Goal: Information Seeking & Learning: Learn about a topic

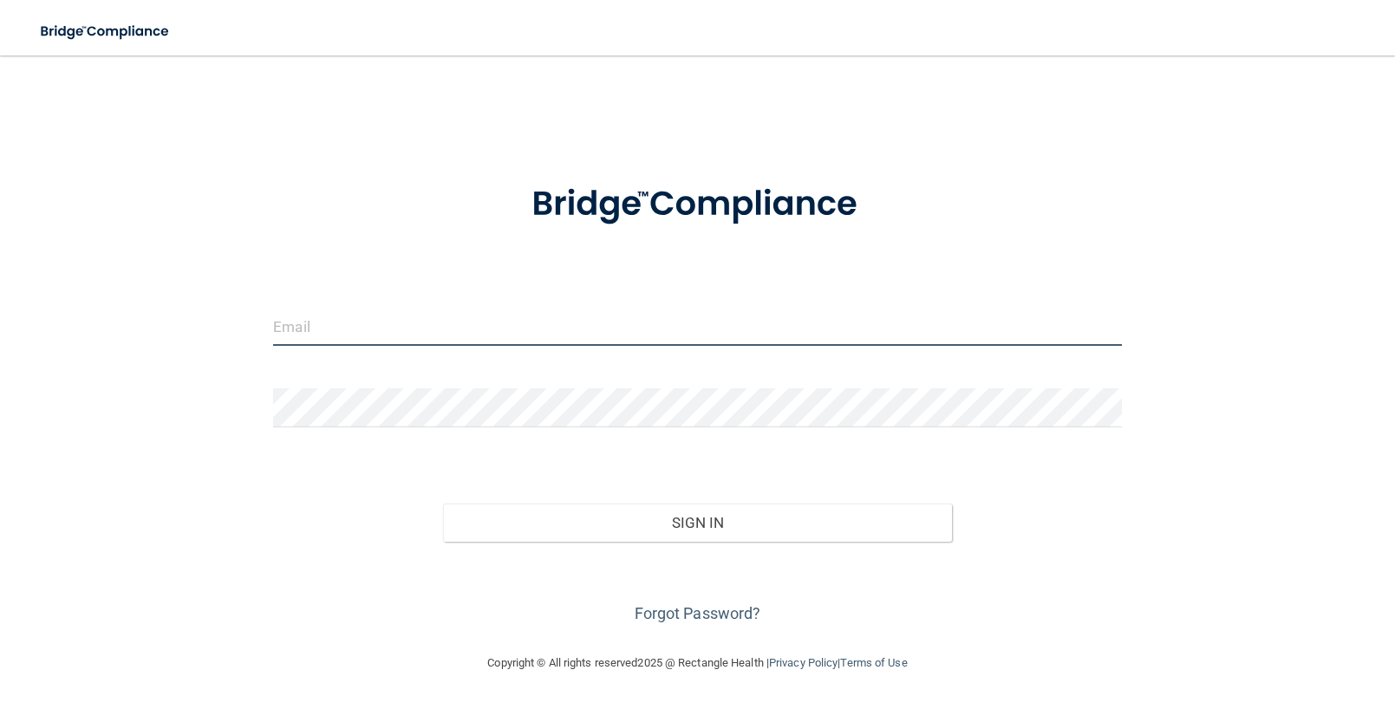
click at [306, 333] on input "email" at bounding box center [697, 326] width 849 height 39
type input "[EMAIL_ADDRESS][DOMAIN_NAME]"
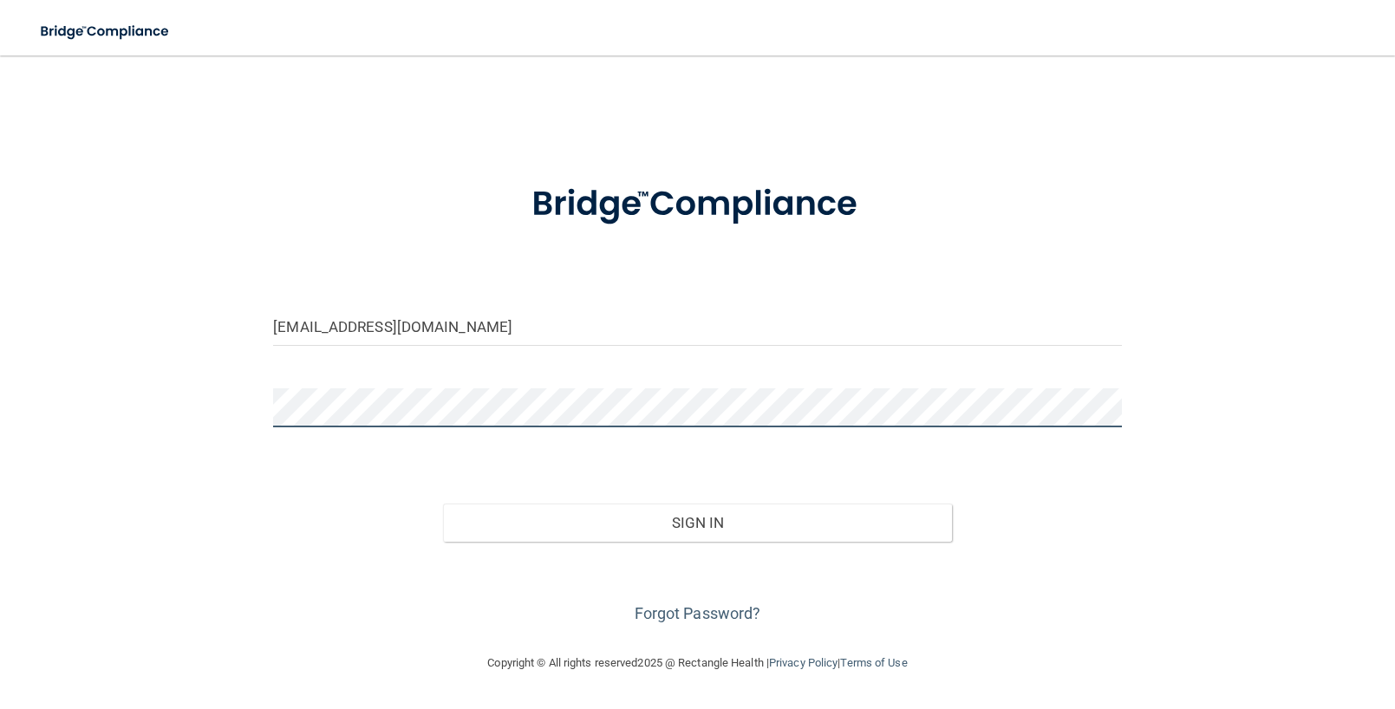
click at [443, 504] on button "Sign In" at bounding box center [697, 523] width 509 height 38
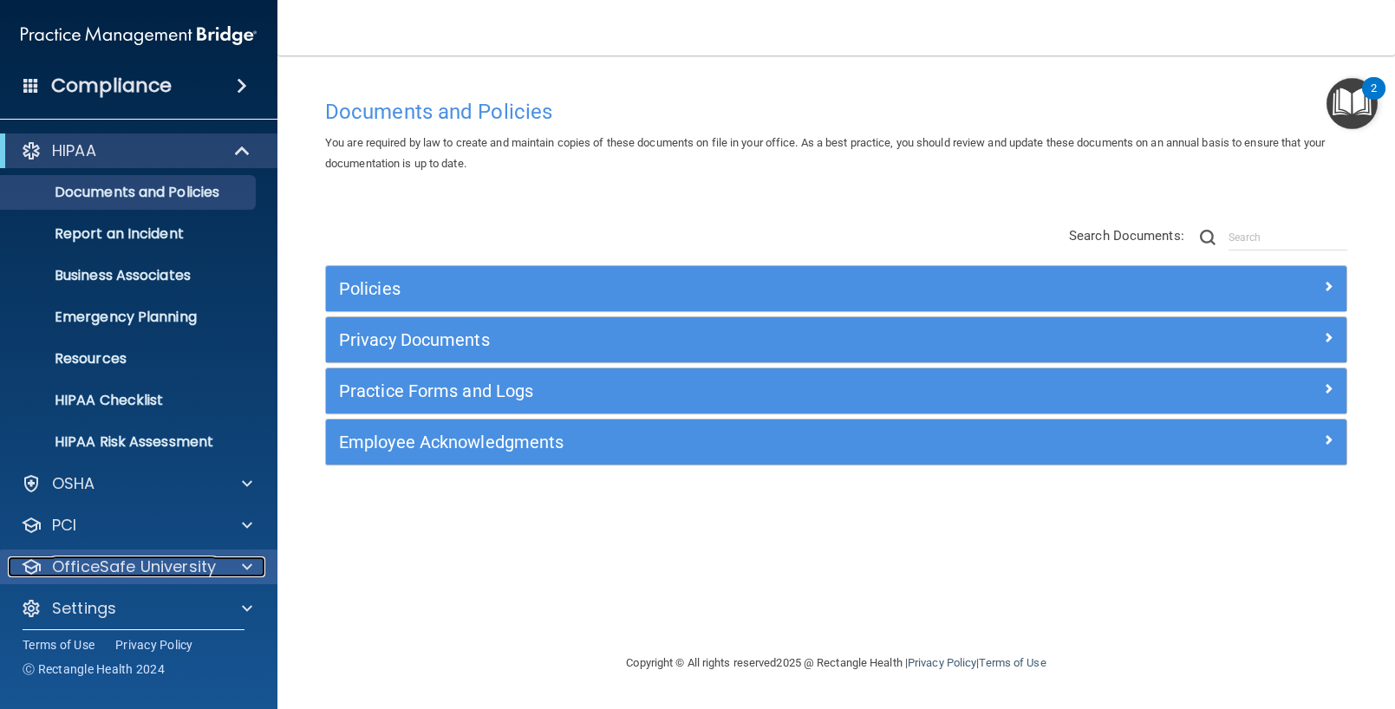
click at [110, 569] on p "OfficeSafe University" at bounding box center [134, 567] width 164 height 21
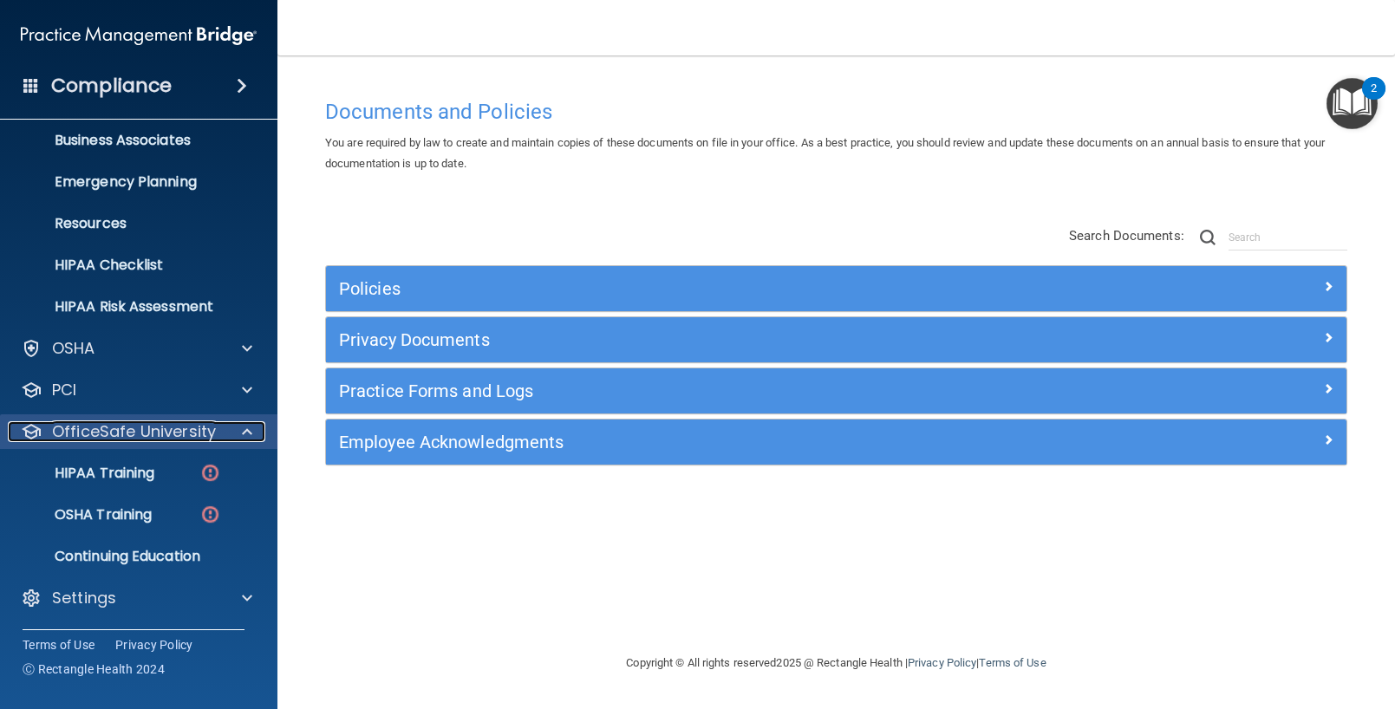
scroll to position [134, 0]
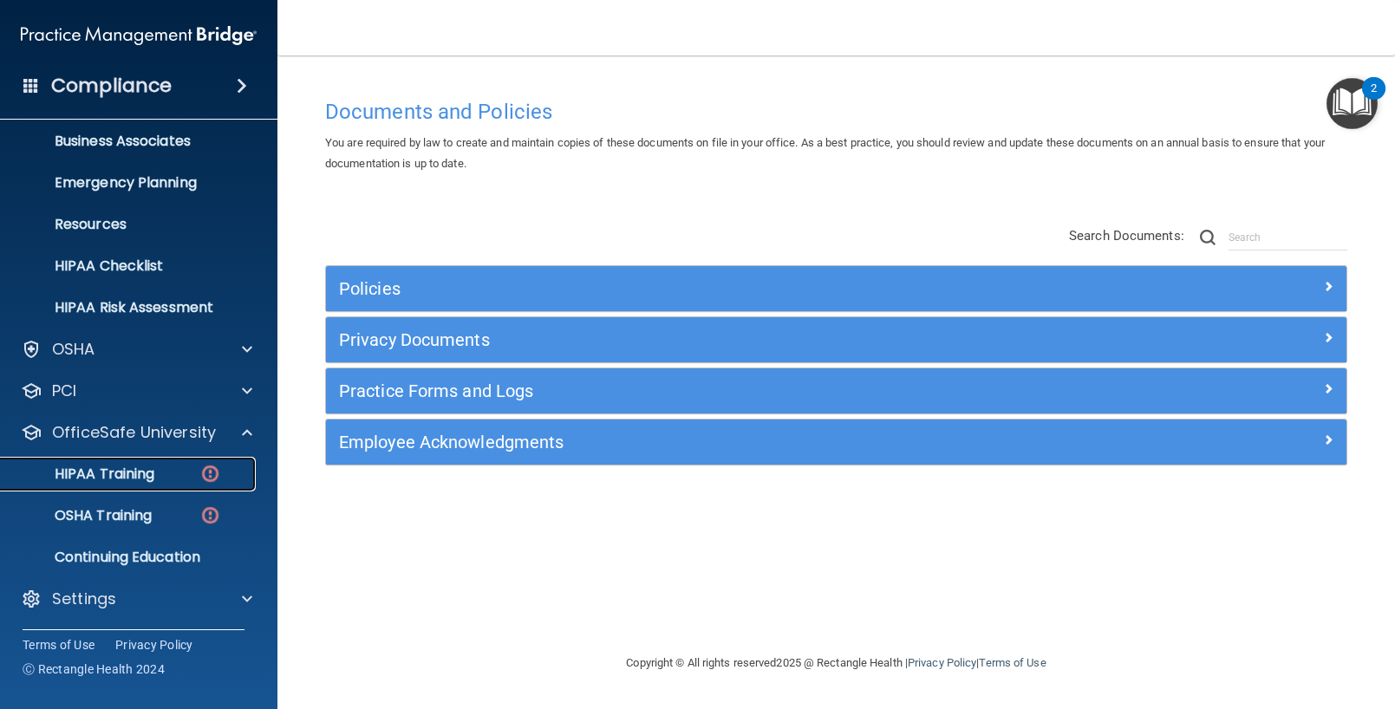
click at [112, 477] on p "HIPAA Training" at bounding box center [82, 474] width 143 height 17
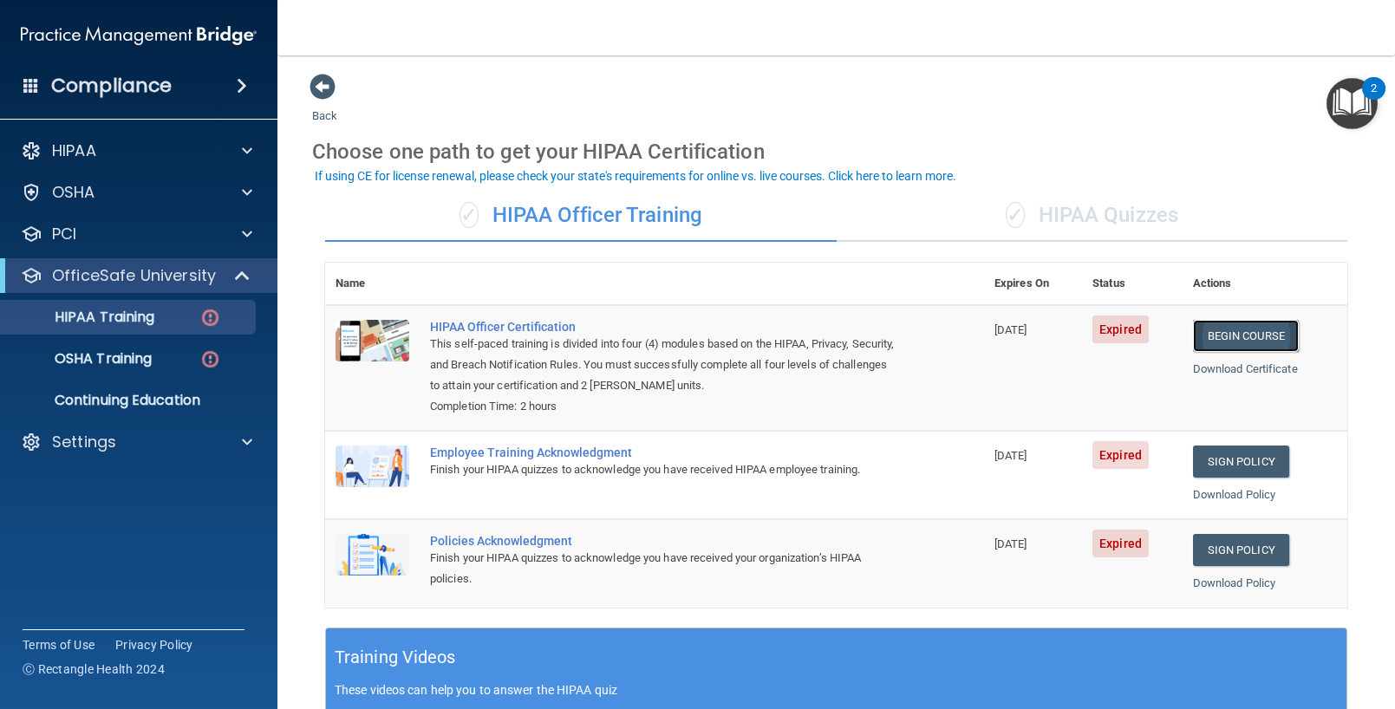
click at [1275, 334] on link "Begin Course" at bounding box center [1246, 336] width 106 height 32
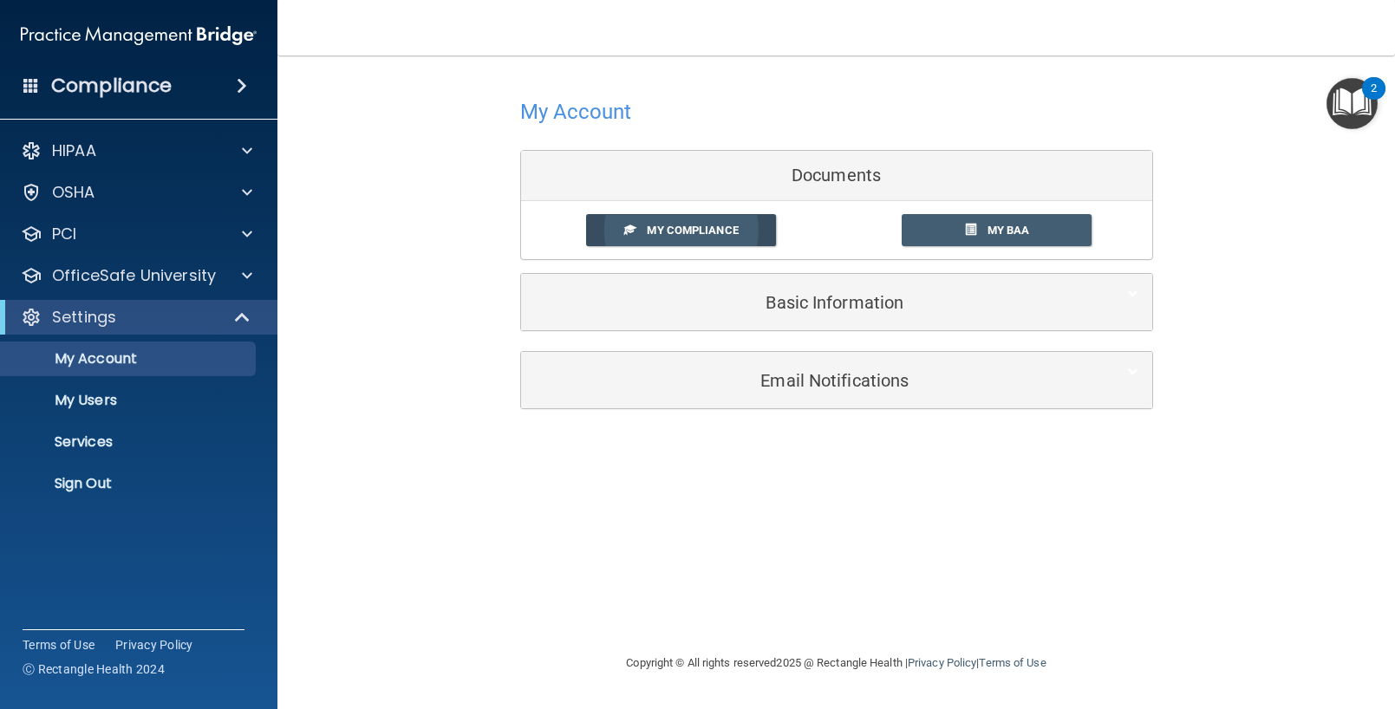
click at [713, 232] on span "My Compliance" at bounding box center [692, 230] width 91 height 13
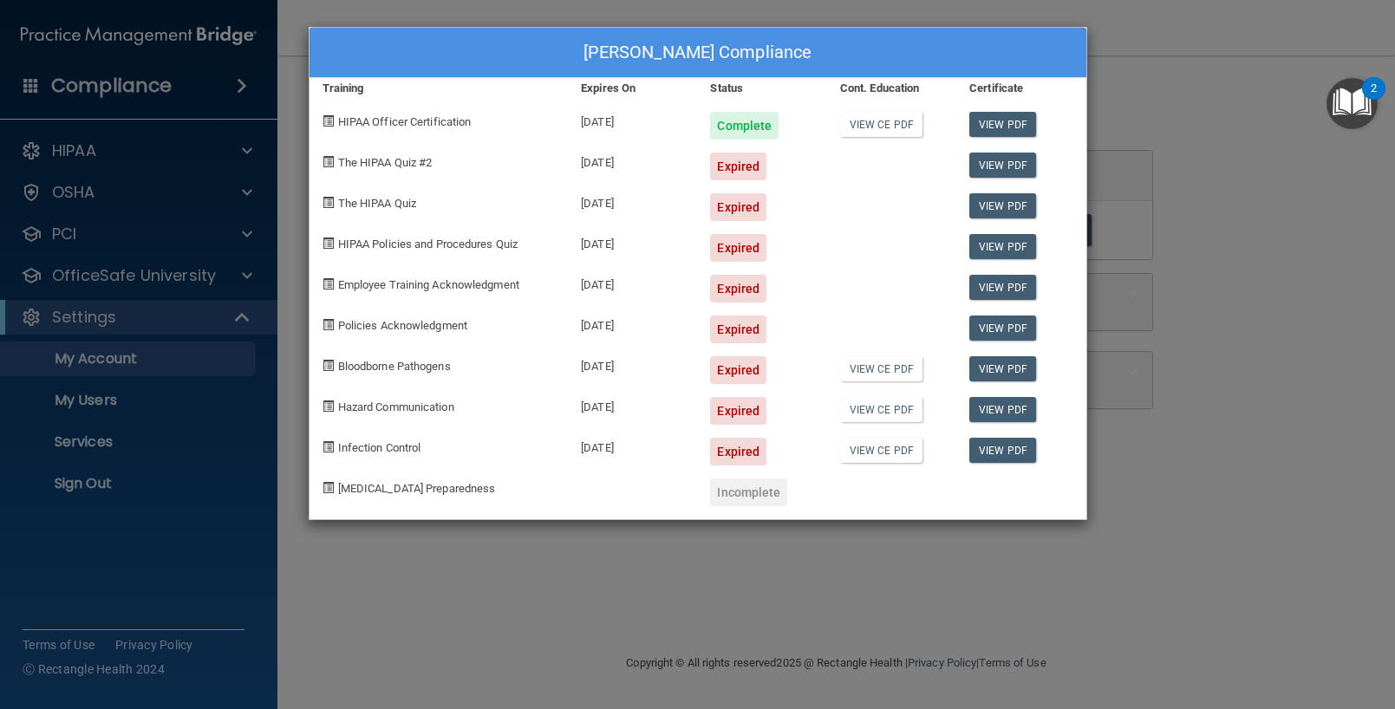
click at [1135, 248] on div "[PERSON_NAME] Compliance Training Expires On Status Cont. Education Certificate…" at bounding box center [697, 354] width 1395 height 709
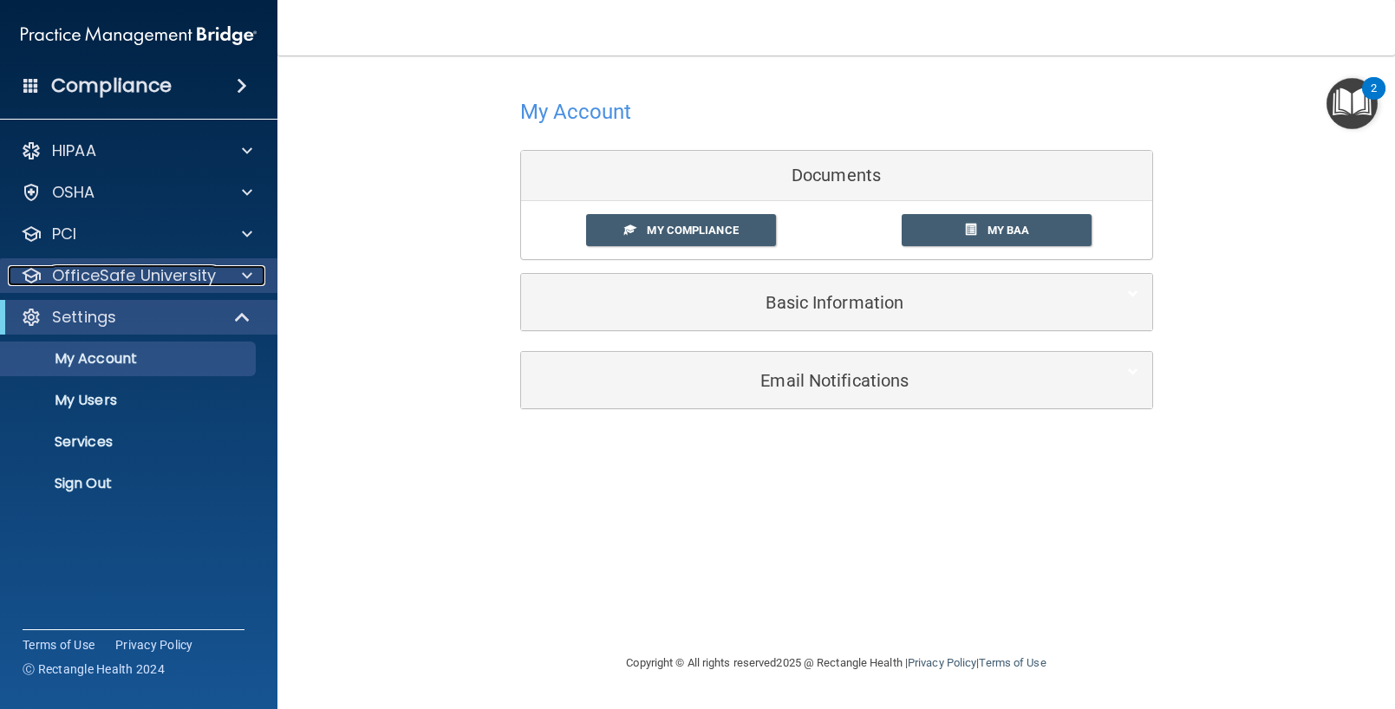
click at [114, 280] on p "OfficeSafe University" at bounding box center [134, 275] width 164 height 21
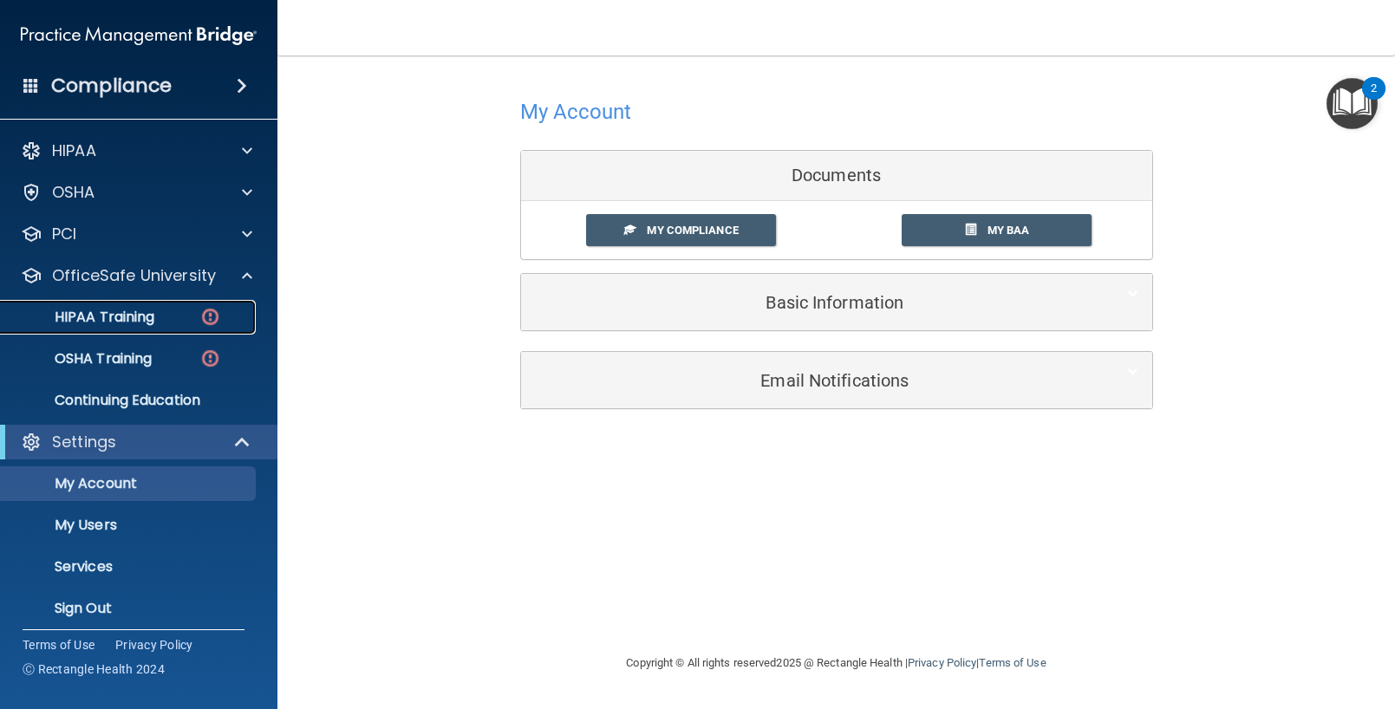
click at [127, 317] on p "HIPAA Training" at bounding box center [82, 317] width 143 height 17
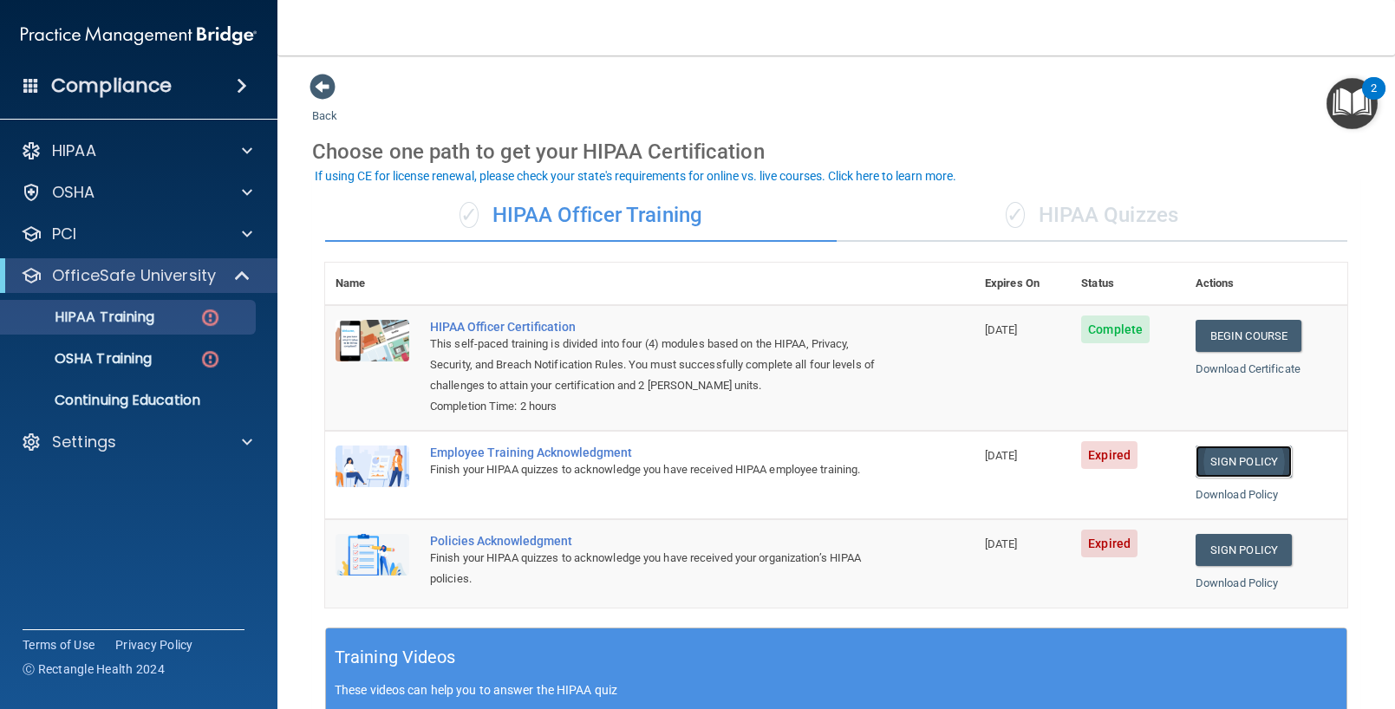
click at [1211, 468] on link "Sign Policy" at bounding box center [1244, 462] width 96 height 32
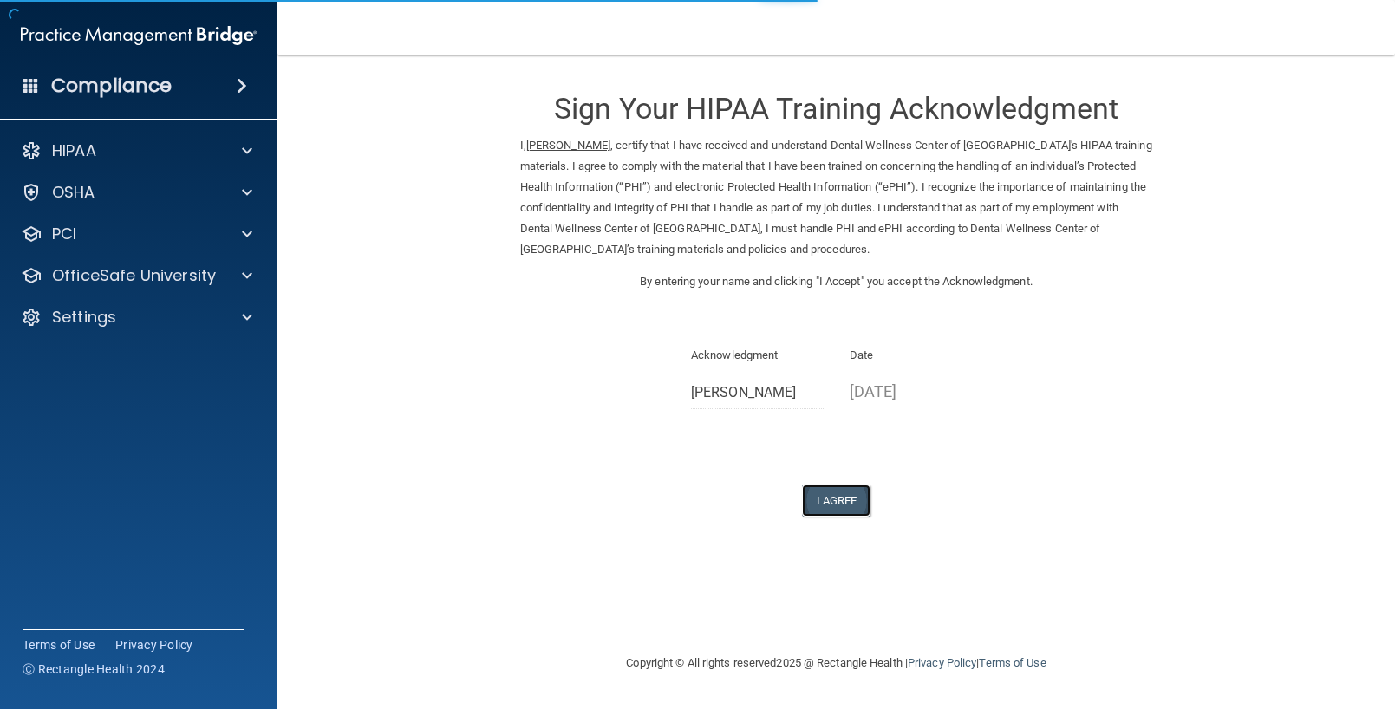
click at [844, 504] on button "I Agree" at bounding box center [836, 501] width 69 height 32
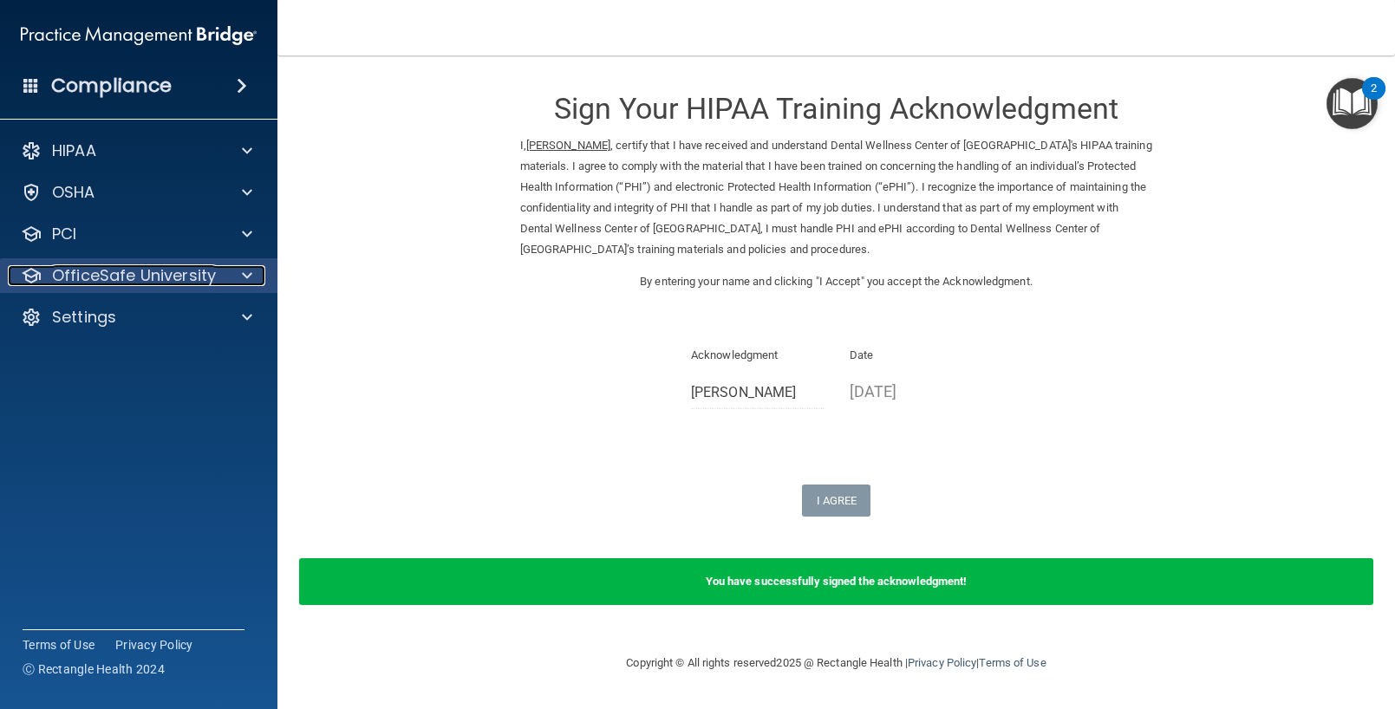
click at [229, 282] on div at bounding box center [244, 275] width 43 height 21
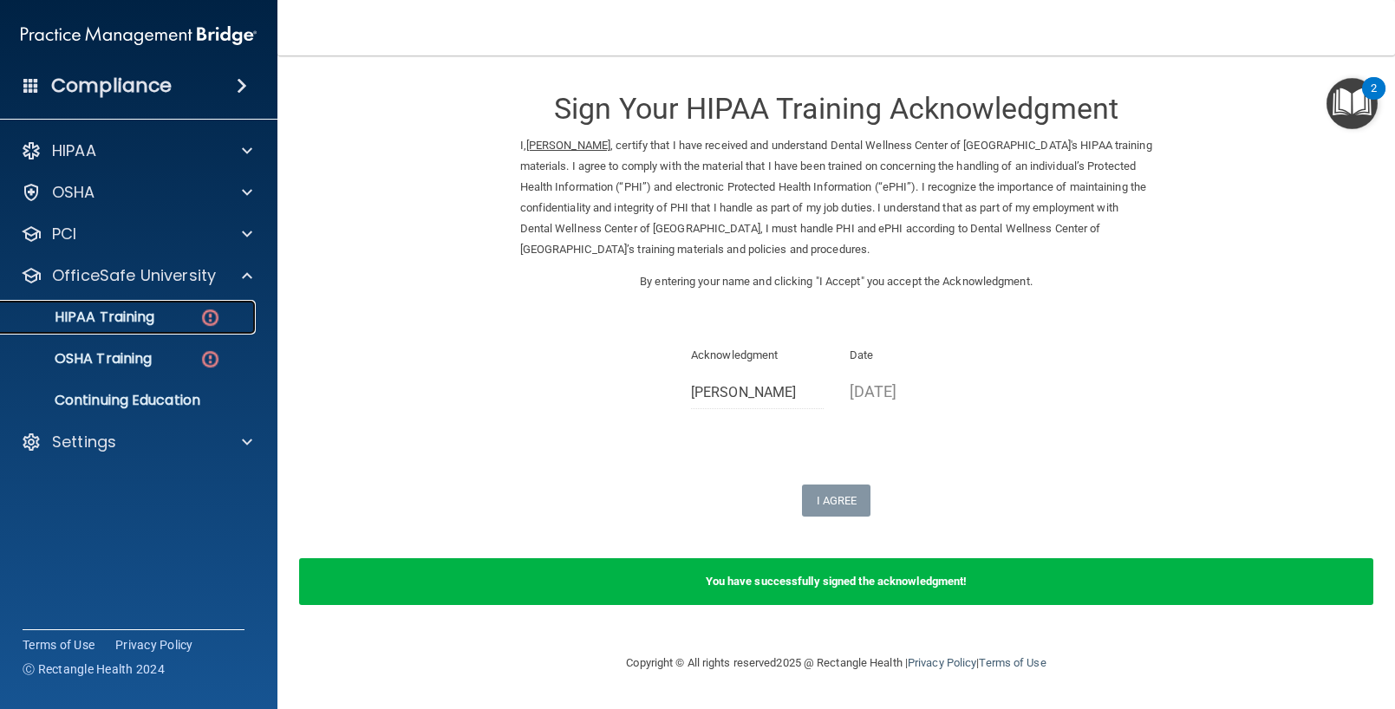
click at [173, 319] on div "HIPAA Training" at bounding box center [129, 317] width 237 height 17
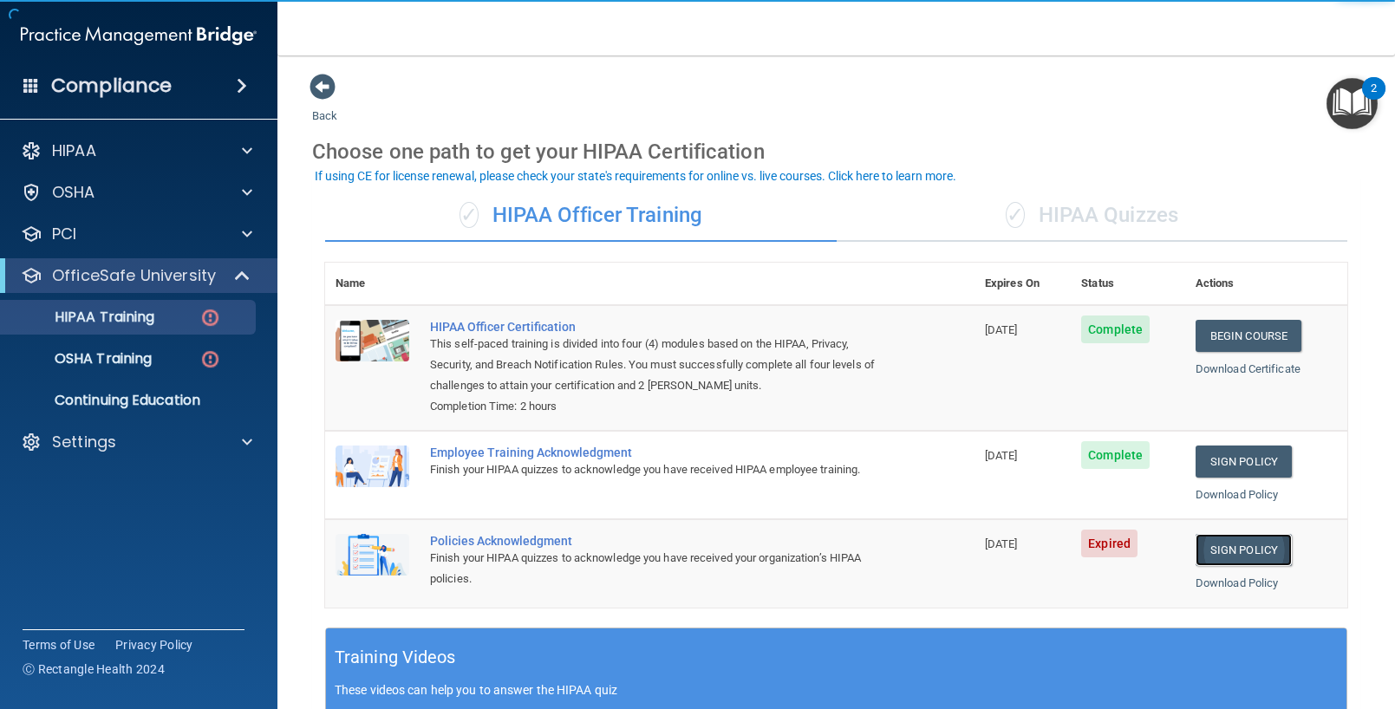
click at [1230, 548] on link "Sign Policy" at bounding box center [1244, 550] width 96 height 32
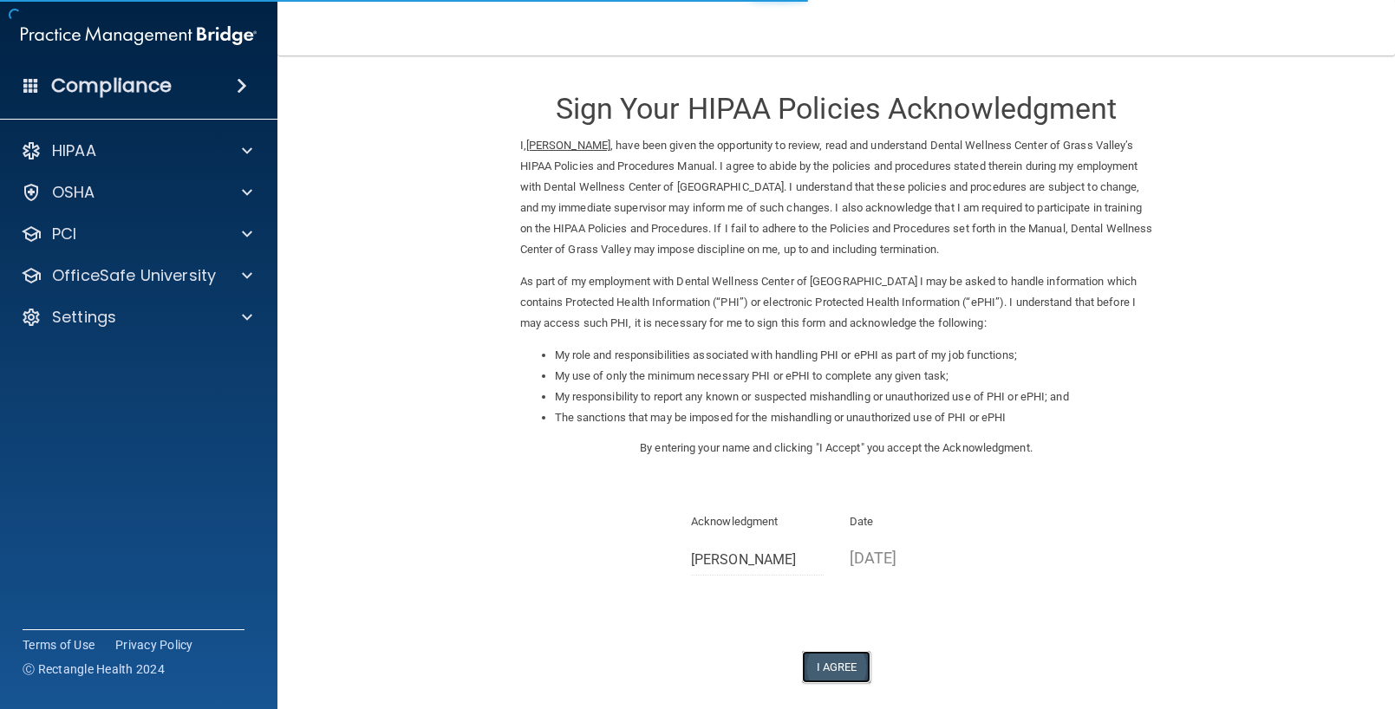
click at [820, 677] on button "I Agree" at bounding box center [836, 667] width 69 height 32
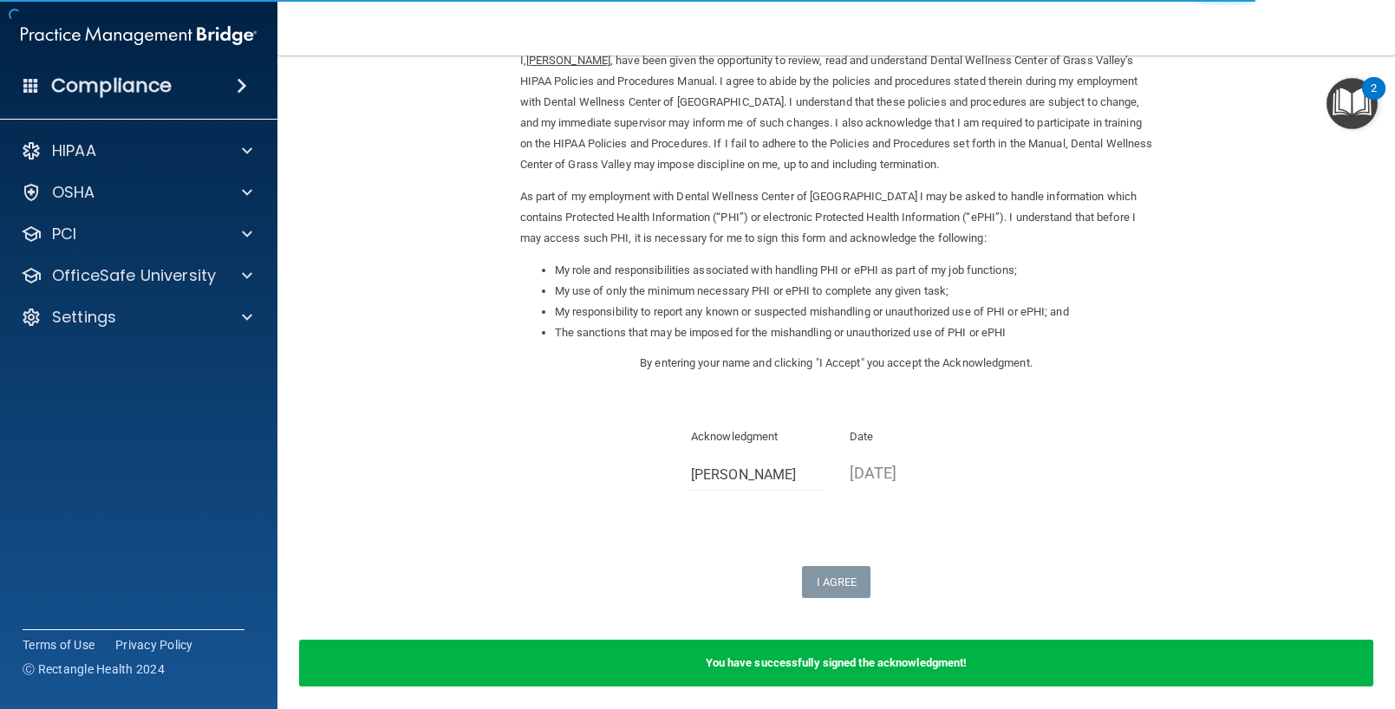
scroll to position [153, 0]
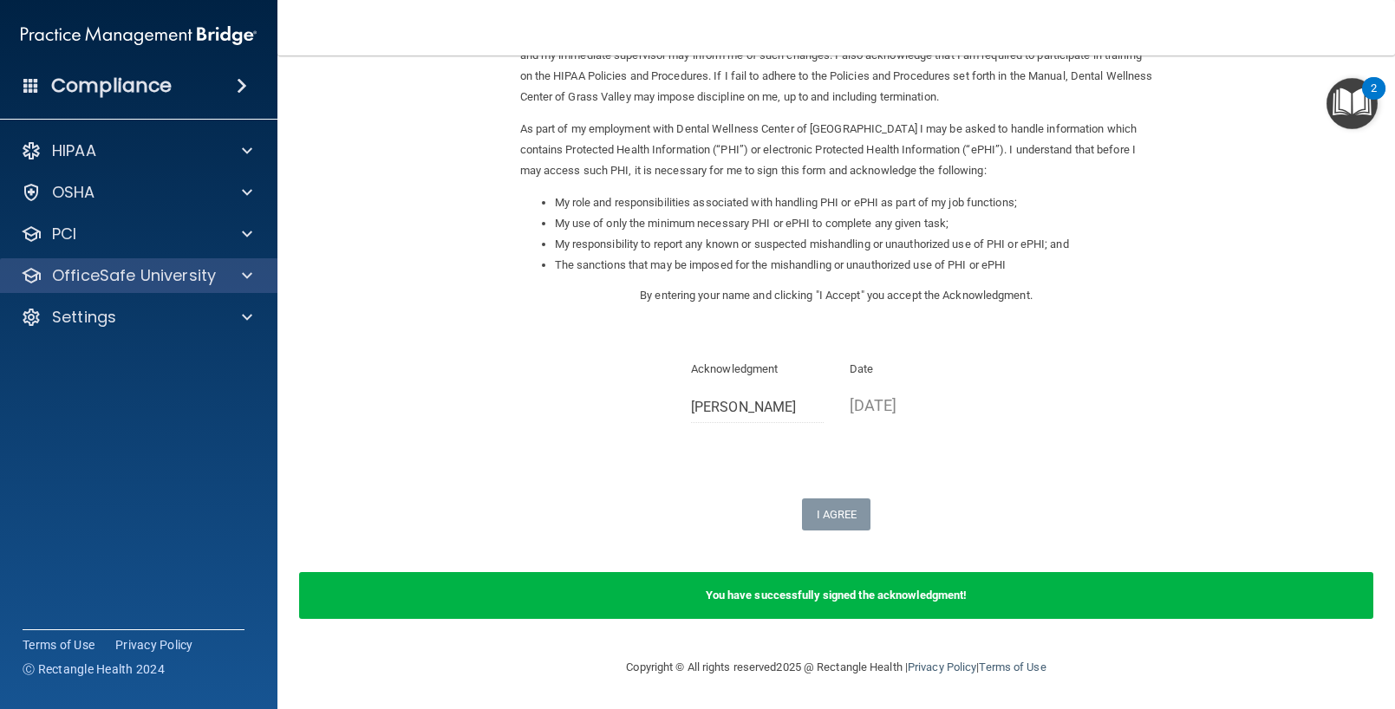
click at [206, 259] on div "OfficeSafe University" at bounding box center [139, 275] width 278 height 35
click at [208, 278] on p "OfficeSafe University" at bounding box center [134, 275] width 164 height 21
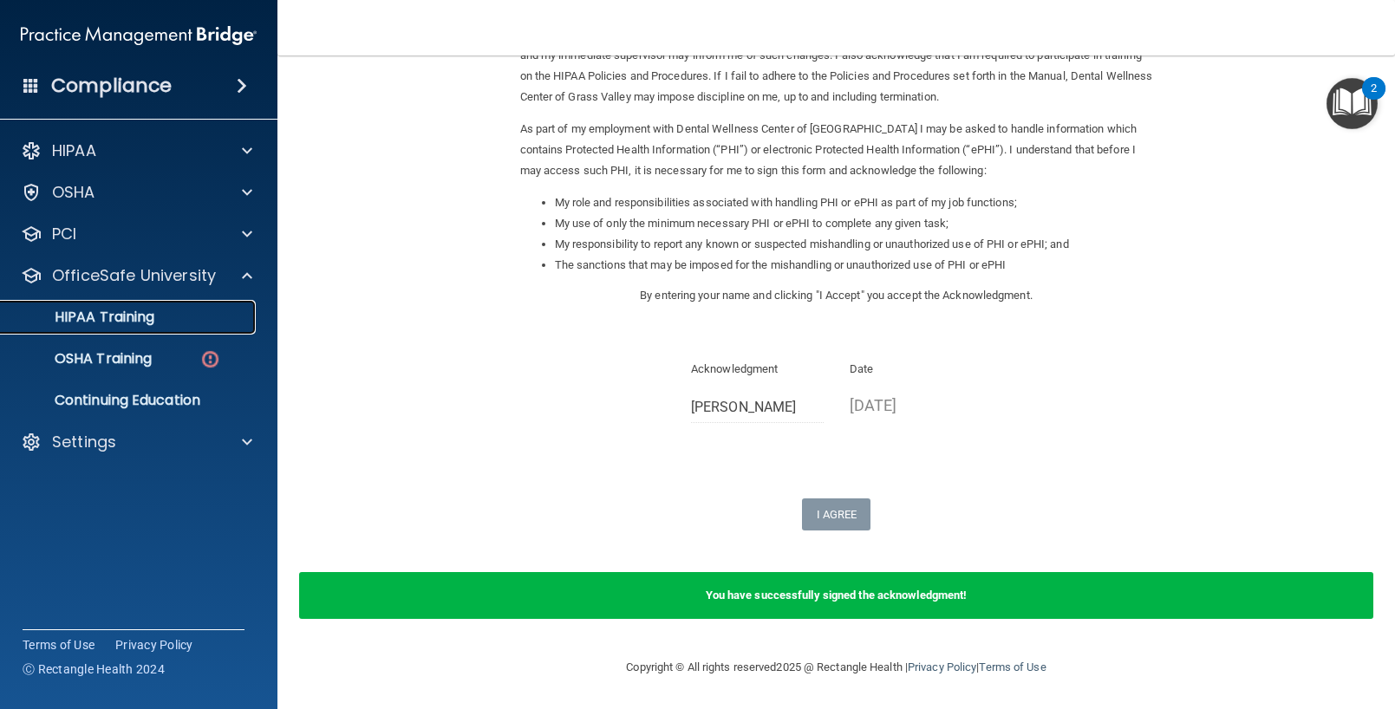
click at [143, 323] on p "HIPAA Training" at bounding box center [82, 317] width 143 height 17
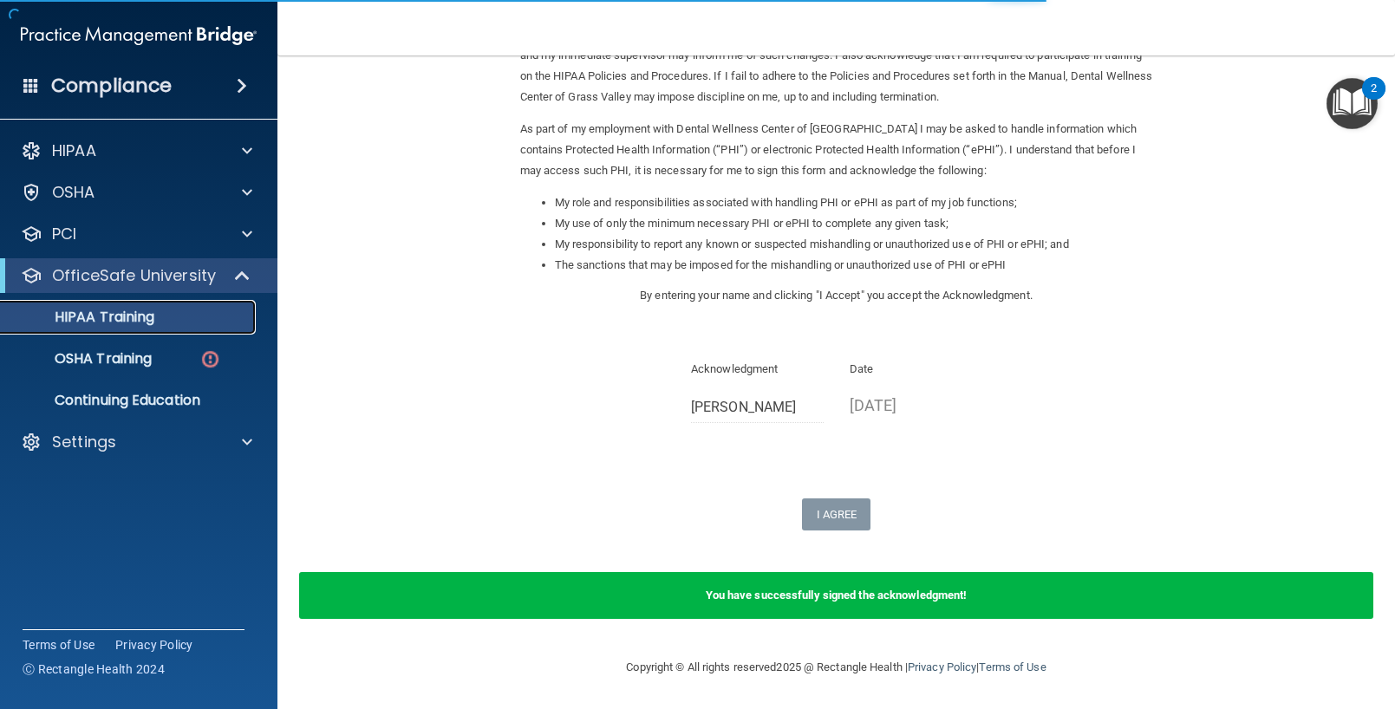
scroll to position [457, 0]
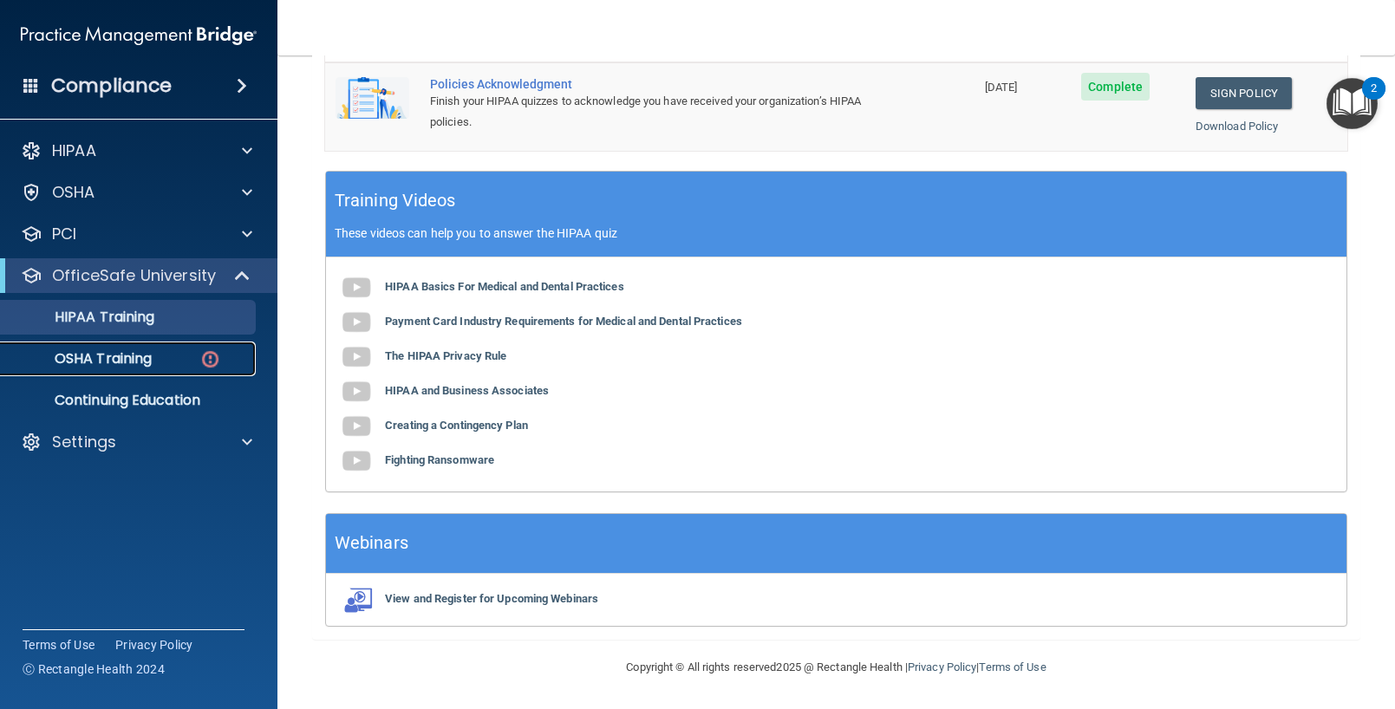
click at [127, 354] on p "OSHA Training" at bounding box center [81, 358] width 140 height 17
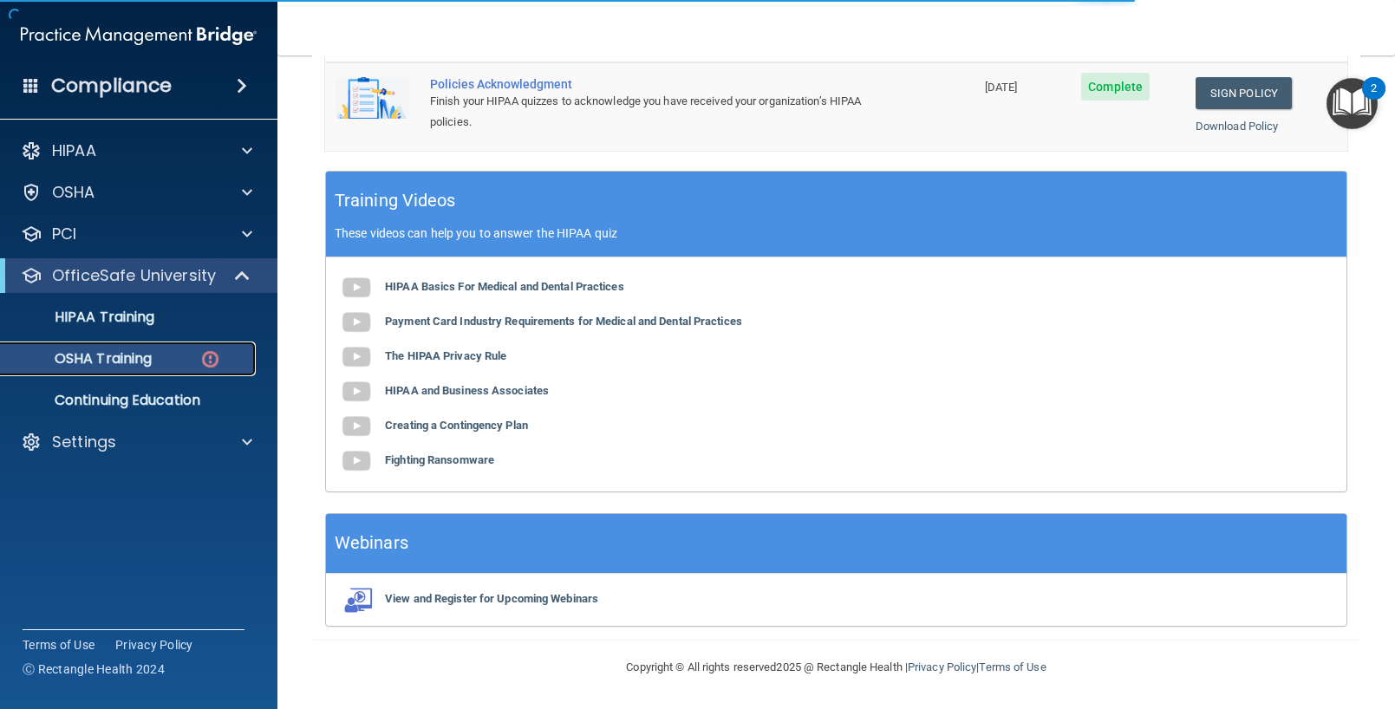
scroll to position [127, 0]
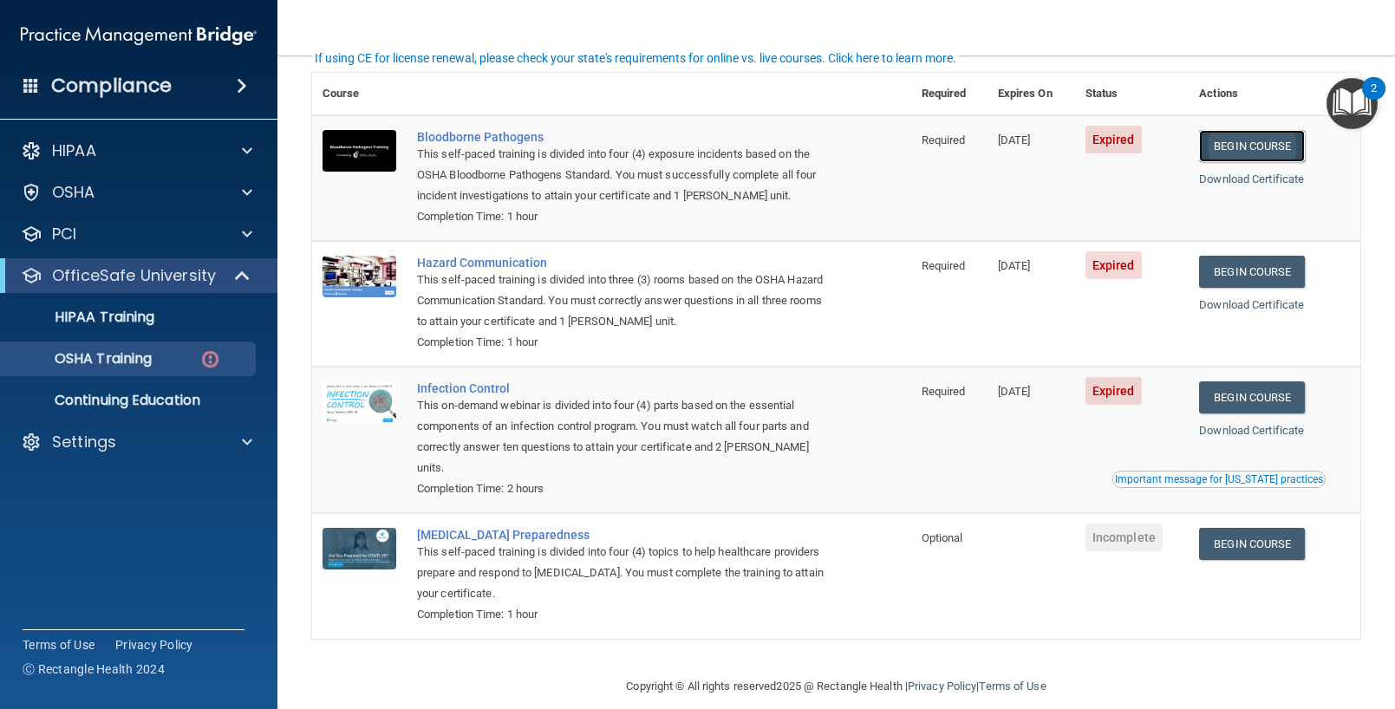
click at [1269, 146] on link "Begin Course" at bounding box center [1252, 146] width 106 height 32
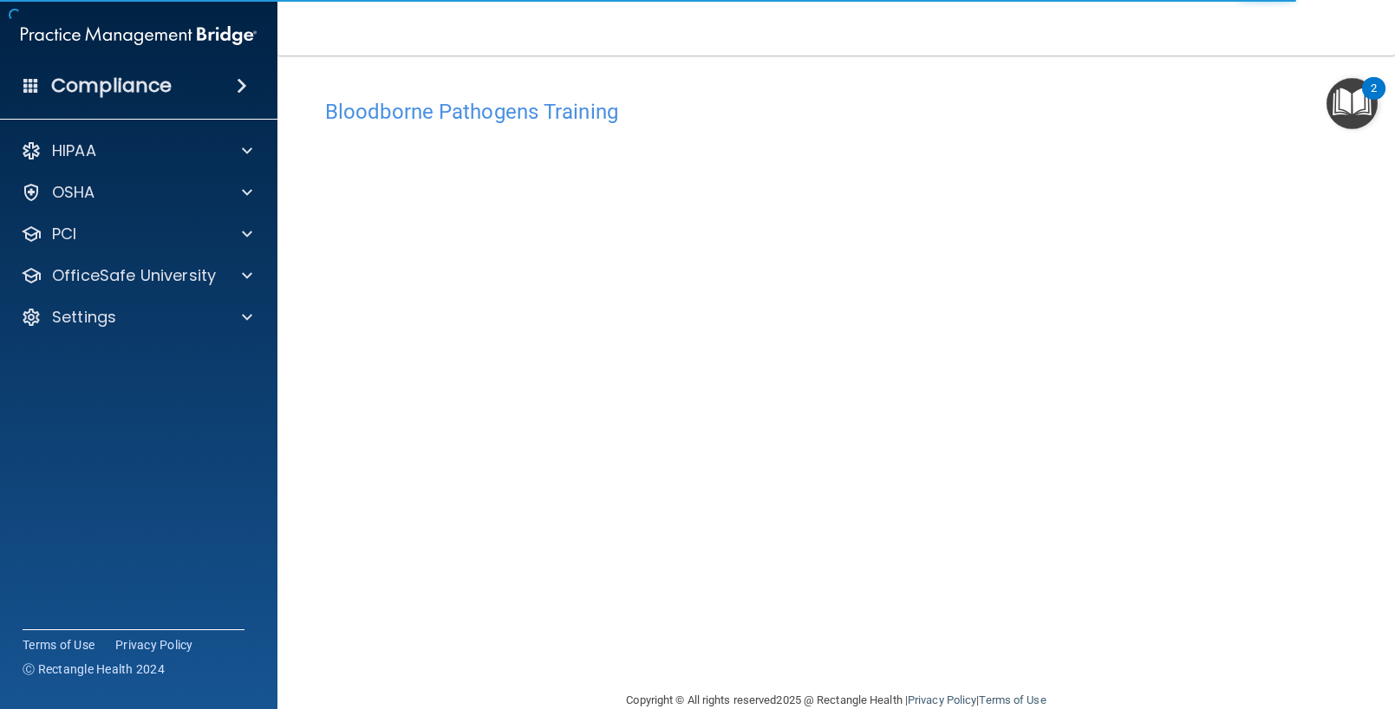
scroll to position [33, 0]
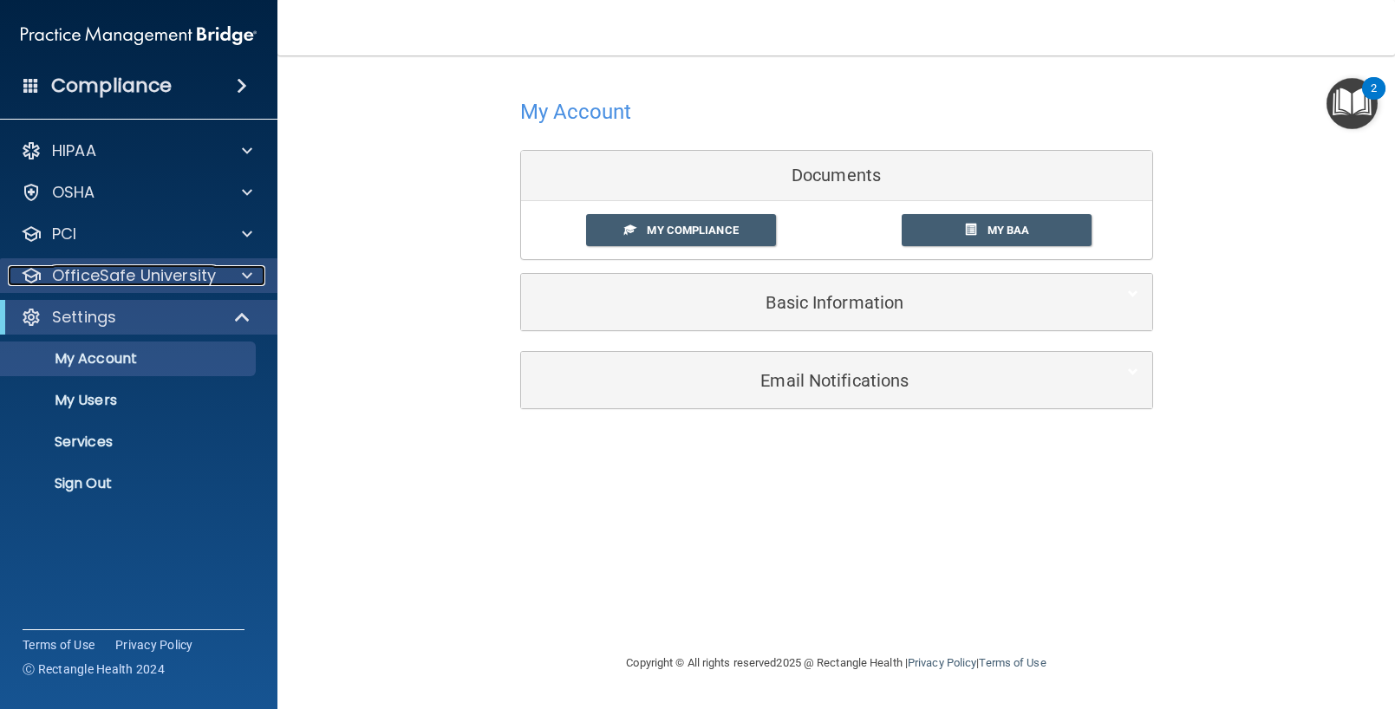
click at [168, 282] on p "OfficeSafe University" at bounding box center [134, 275] width 164 height 21
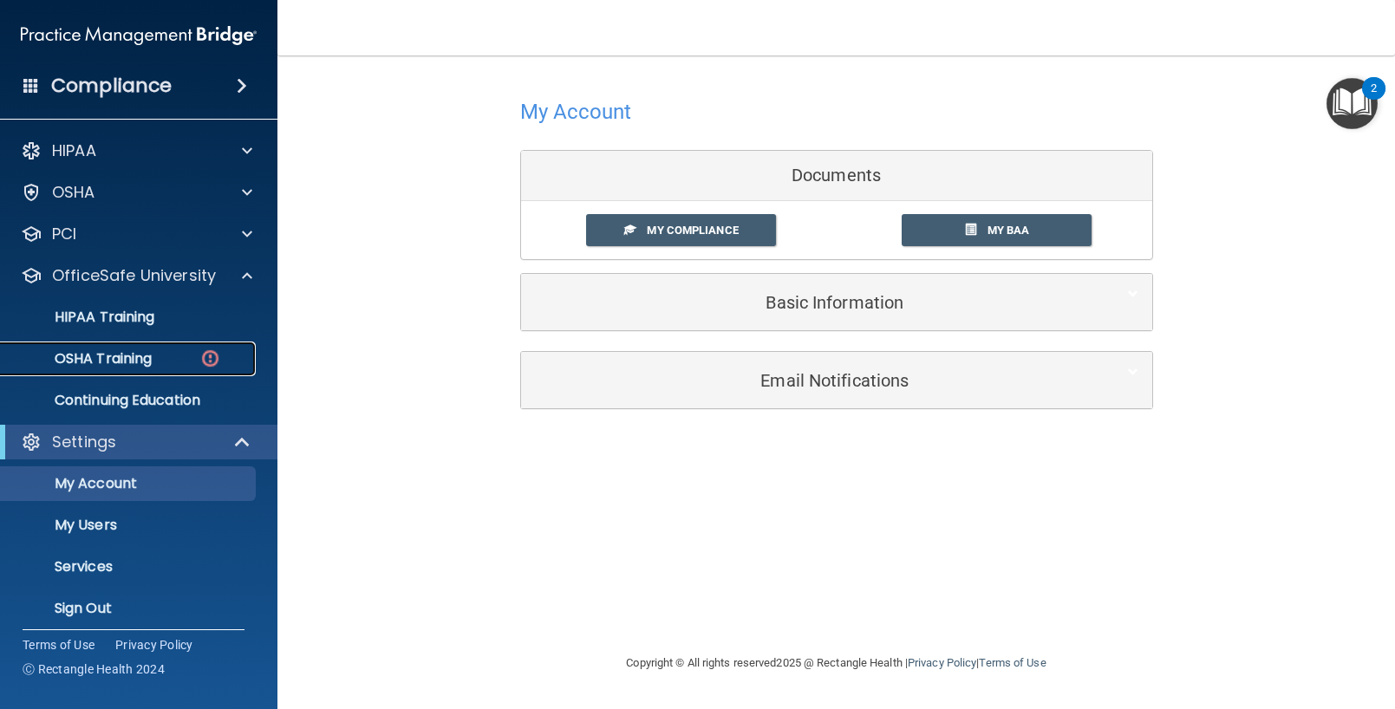
click at [115, 363] on p "OSHA Training" at bounding box center [81, 358] width 140 height 17
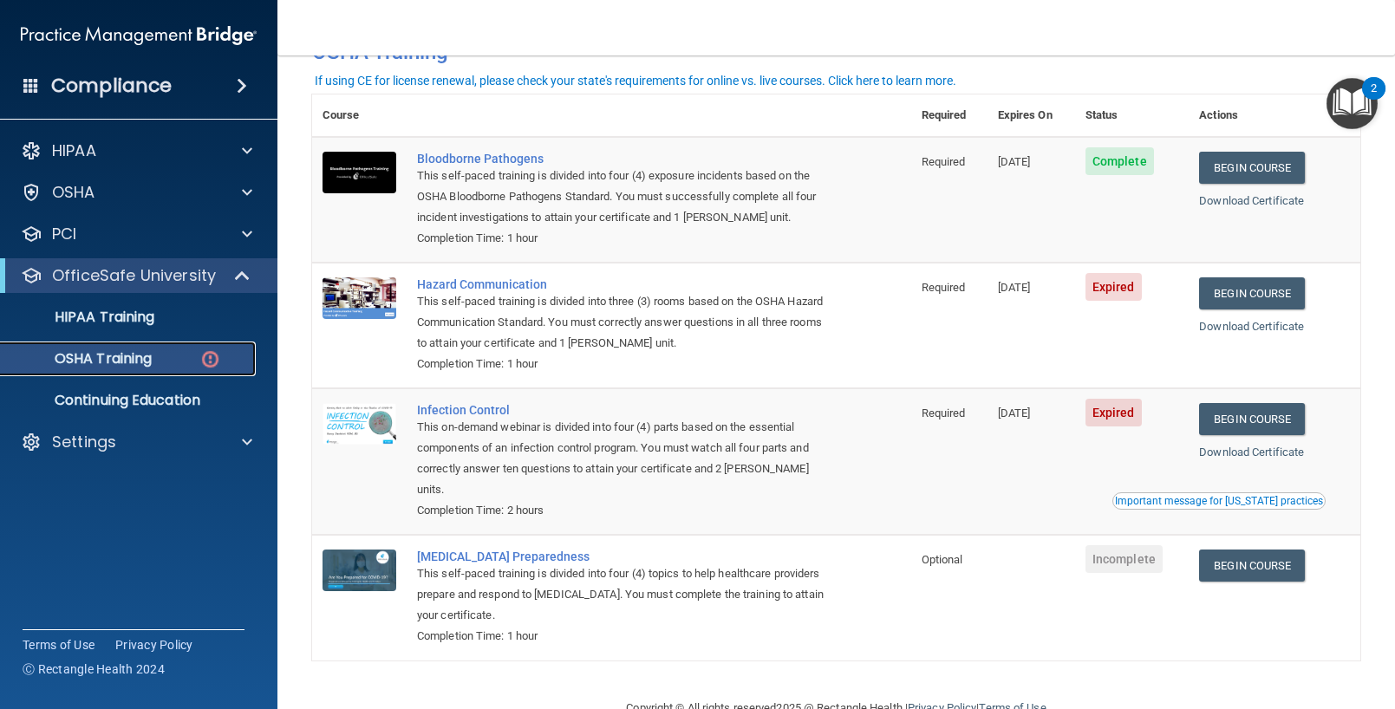
scroll to position [104, 0]
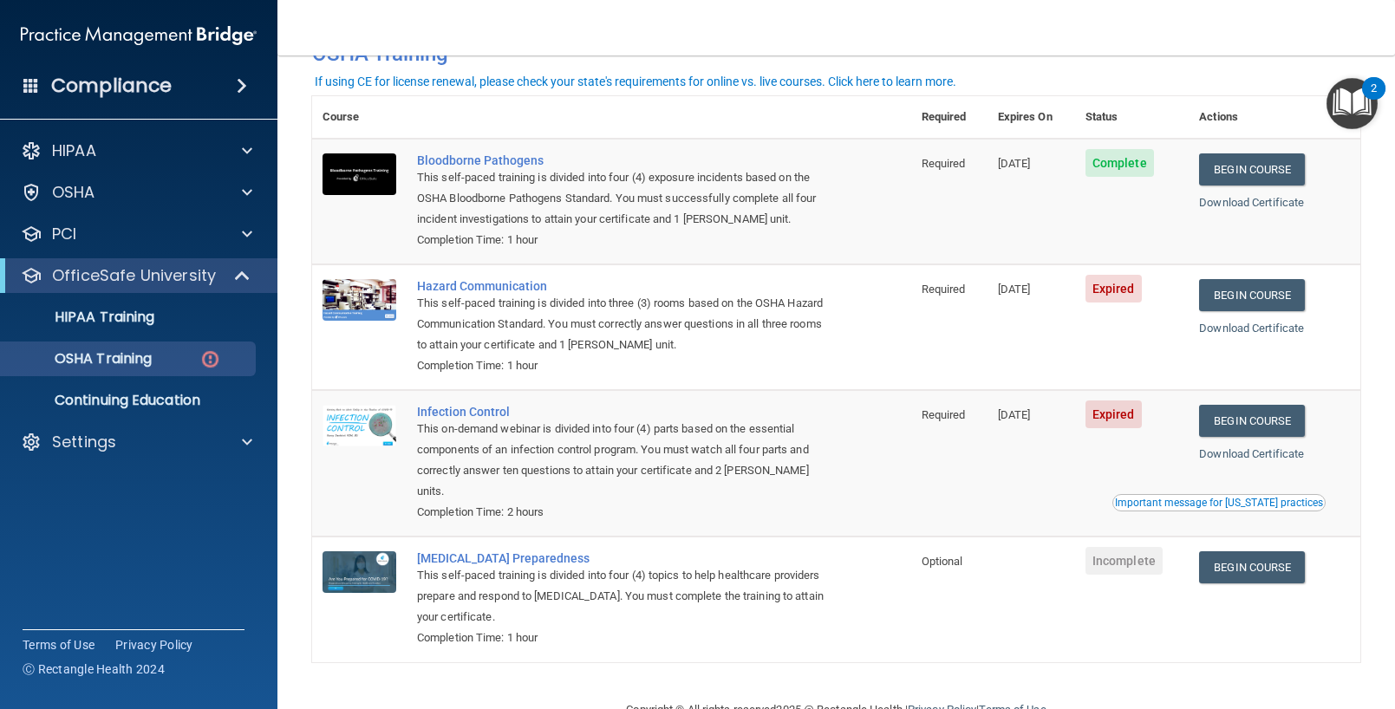
click at [1231, 507] on div "Important message for [US_STATE] practices" at bounding box center [1219, 503] width 208 height 10
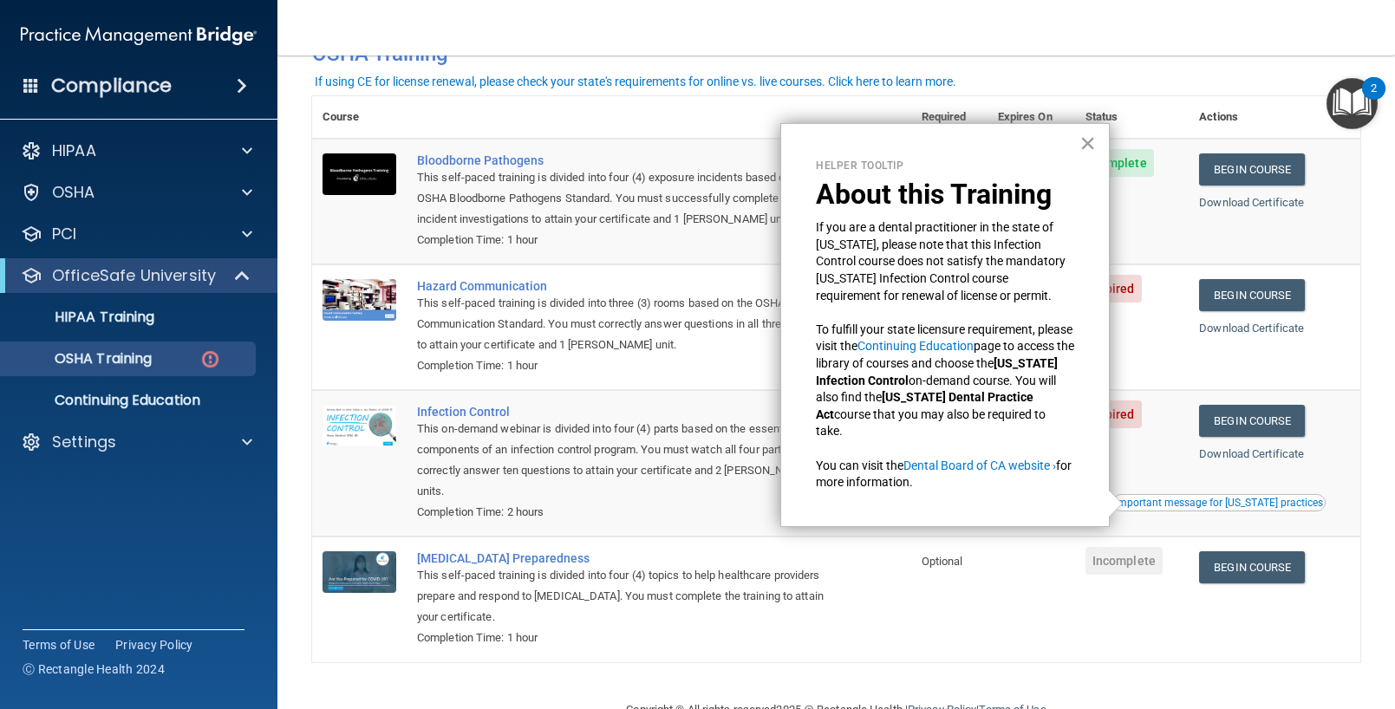
click at [1088, 141] on button "×" at bounding box center [1088, 143] width 16 height 28
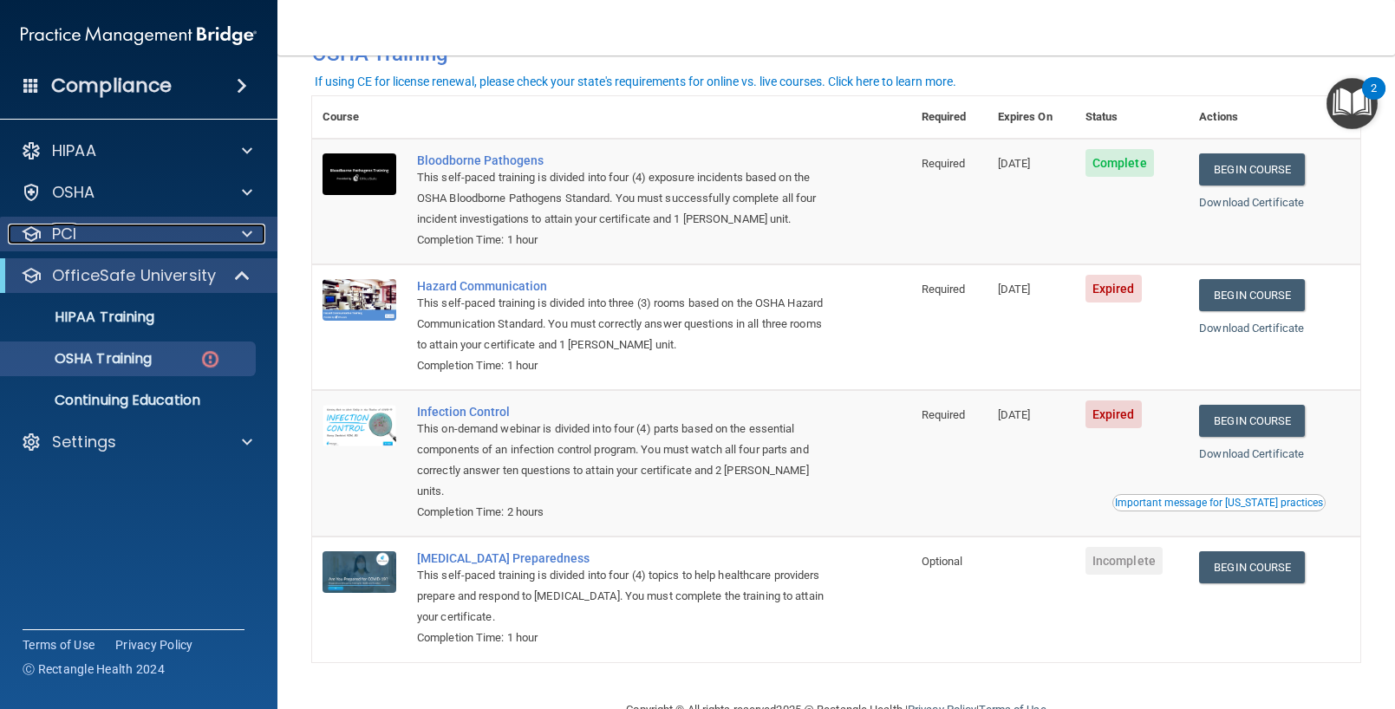
click at [147, 238] on div "PCI" at bounding box center [115, 234] width 215 height 21
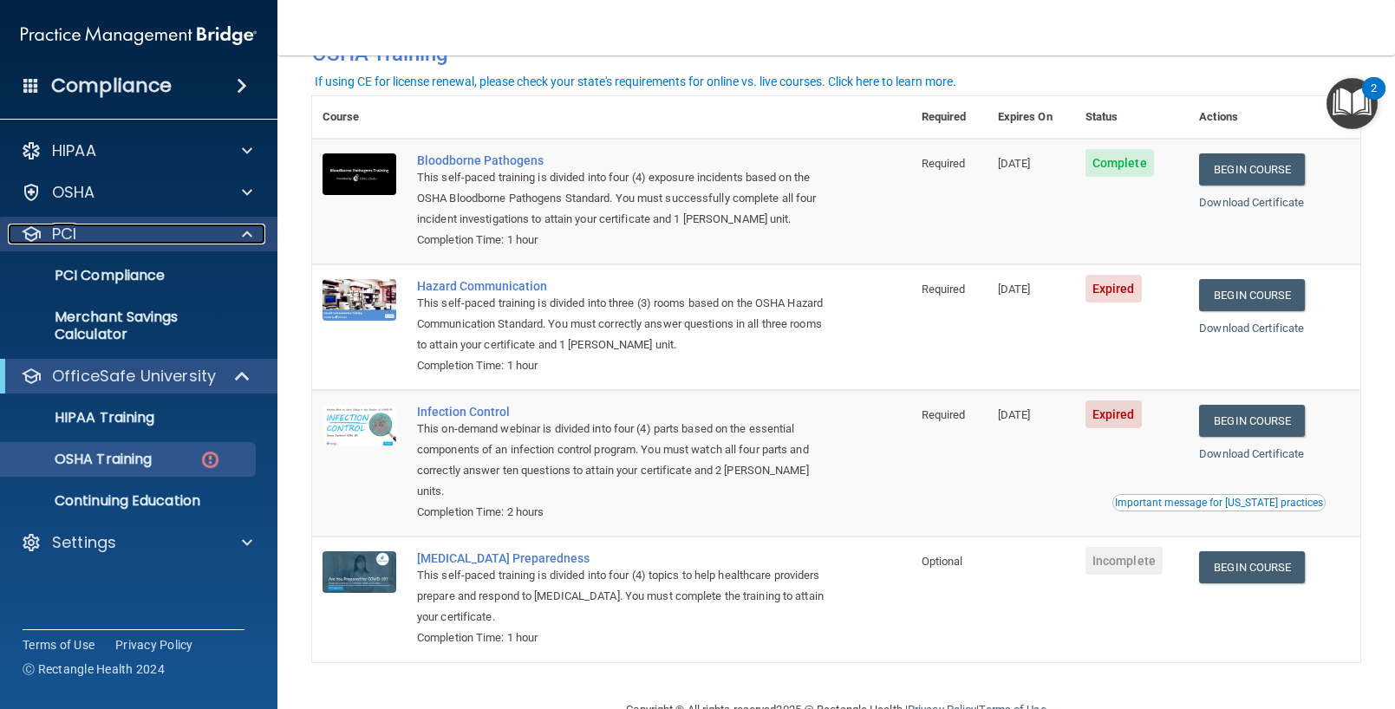
click at [147, 238] on div "PCI" at bounding box center [115, 234] width 215 height 21
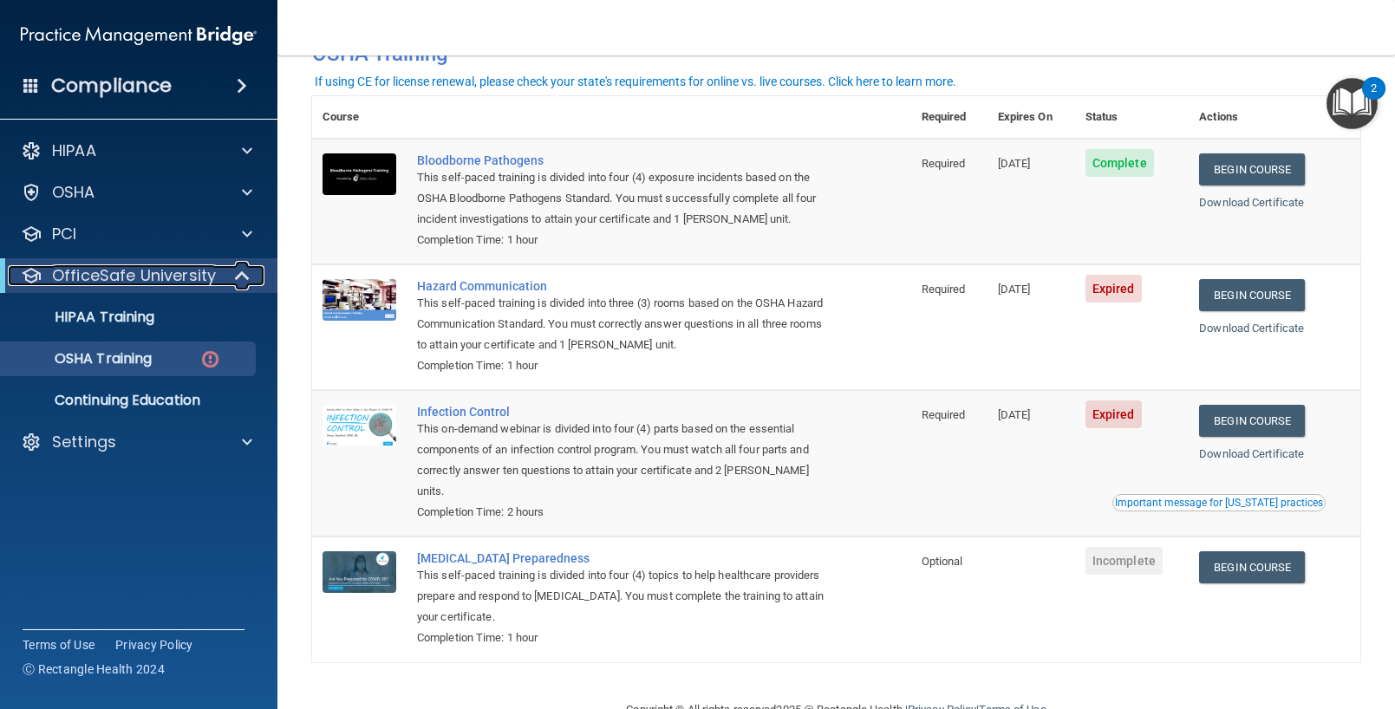
click at [241, 274] on span at bounding box center [244, 275] width 15 height 21
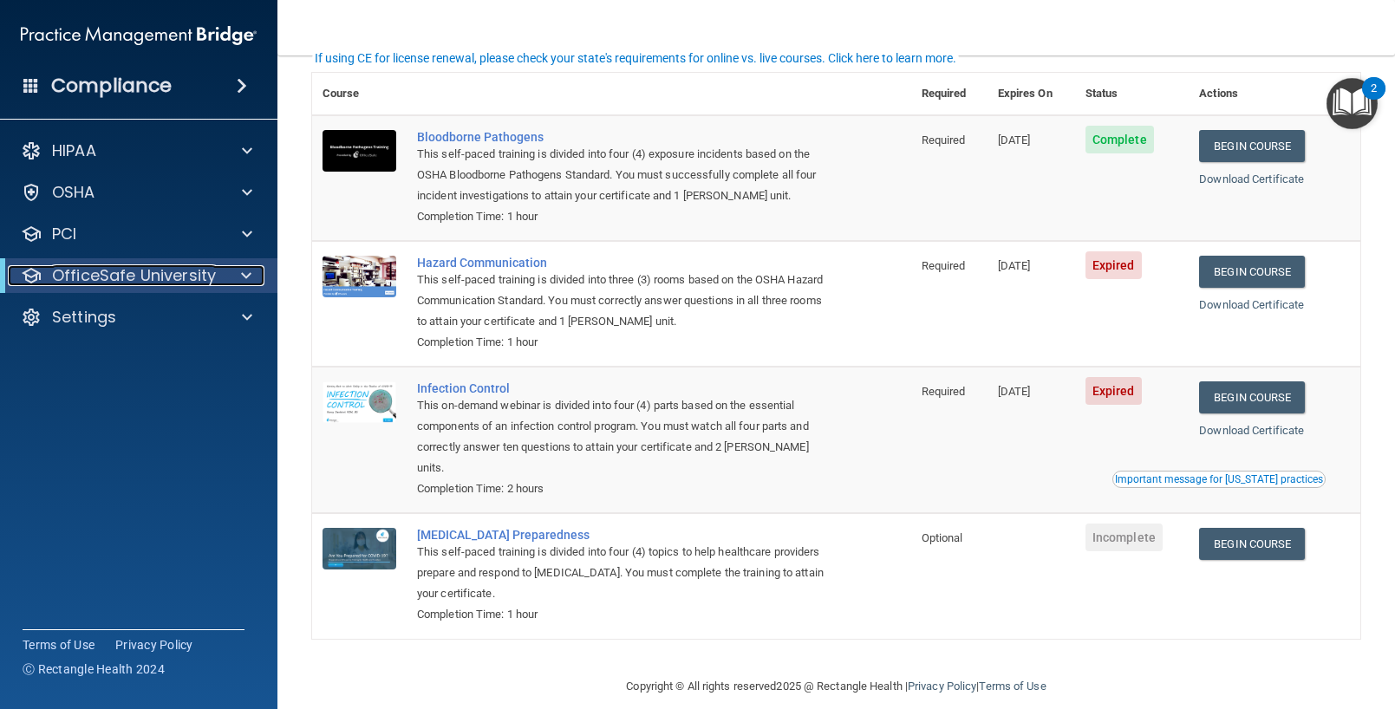
scroll to position [0, 0]
